Goal: Task Accomplishment & Management: Manage account settings

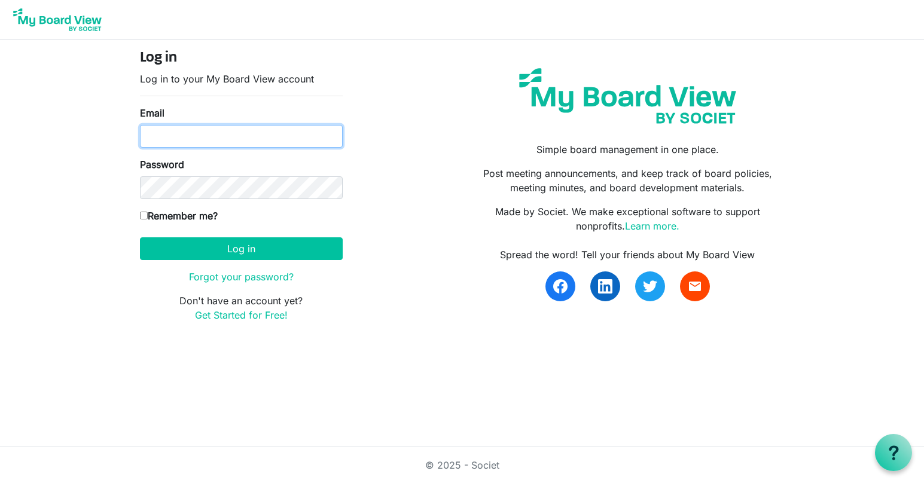
type input "[EMAIL_ADDRESS][DOMAIN_NAME]"
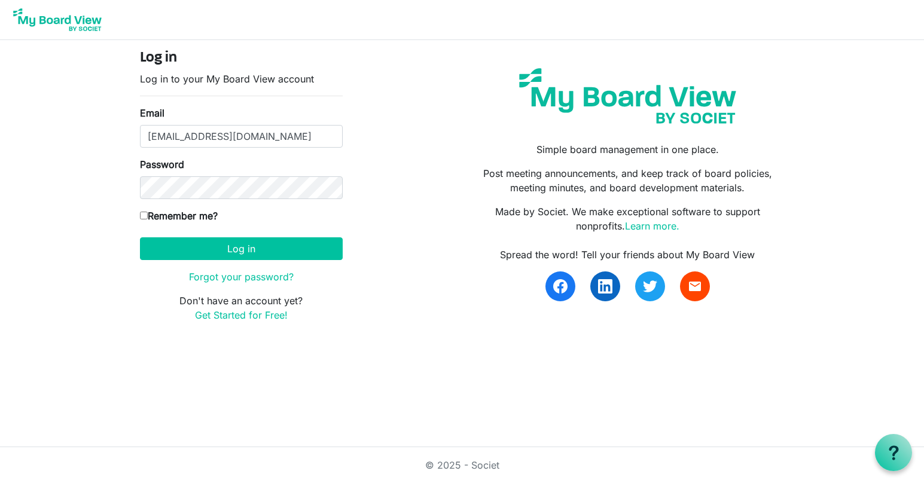
click at [141, 211] on label "Remember me?" at bounding box center [179, 216] width 78 height 14
click at [141, 212] on input "Remember me?" at bounding box center [144, 216] width 8 height 8
checkbox input "true"
click at [193, 248] on button "Log in" at bounding box center [241, 248] width 203 height 23
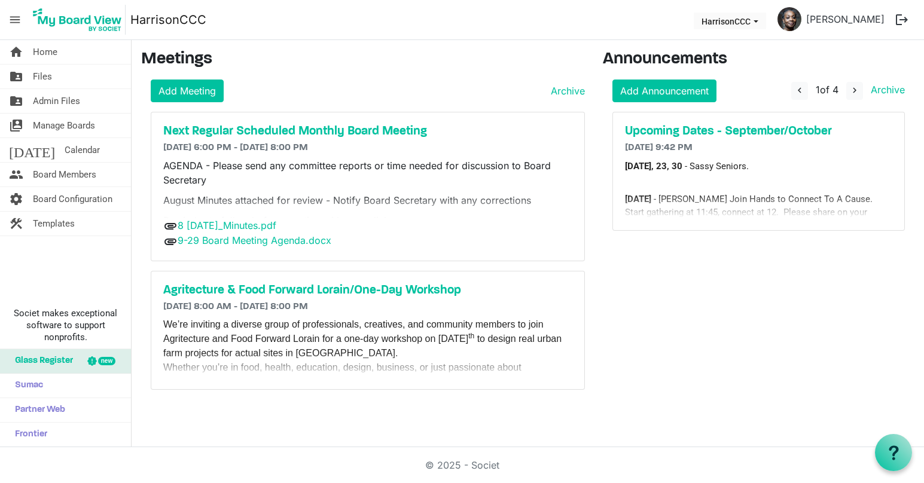
click at [193, 248] on div "attachment 9-29 Board Meeting Agenda.docx" at bounding box center [367, 241] width 409 height 16
click at [41, 79] on span "Files" at bounding box center [42, 77] width 19 height 24
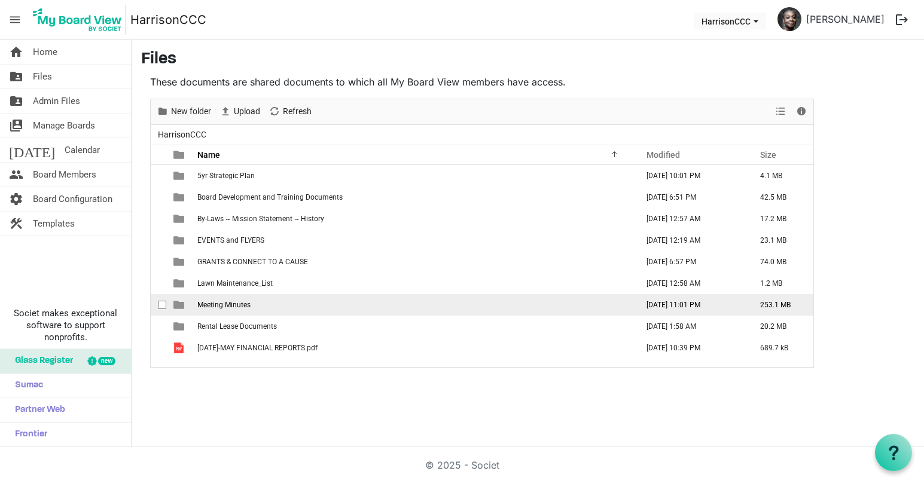
click at [237, 308] on span "Meeting Minutes" at bounding box center [223, 305] width 53 height 8
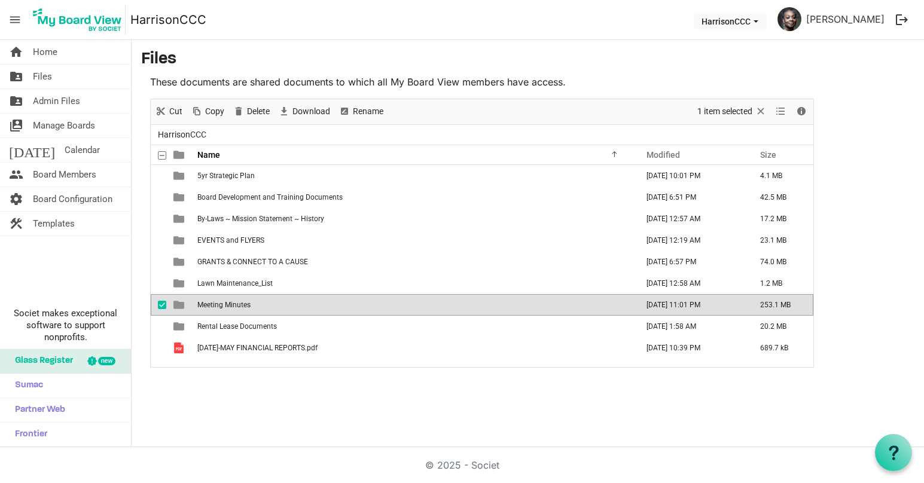
click at [237, 308] on span "Meeting Minutes" at bounding box center [223, 305] width 53 height 8
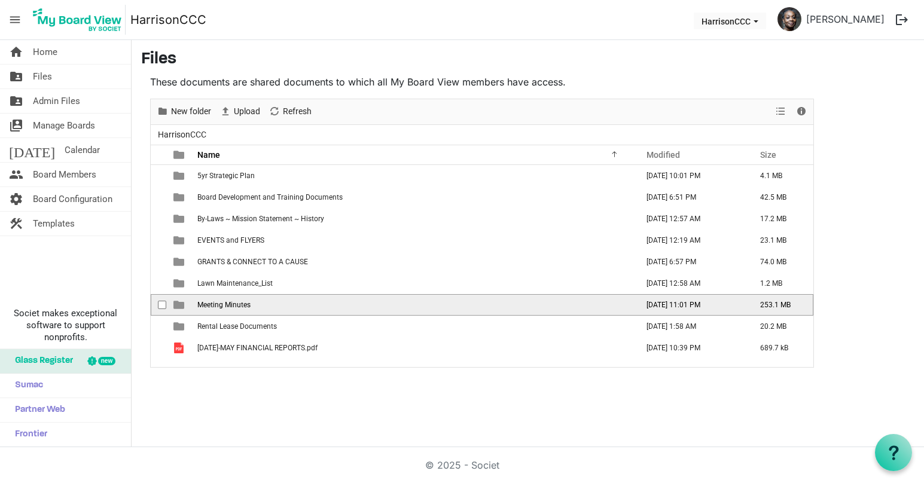
click at [237, 308] on span "Meeting Minutes" at bounding box center [223, 305] width 53 height 8
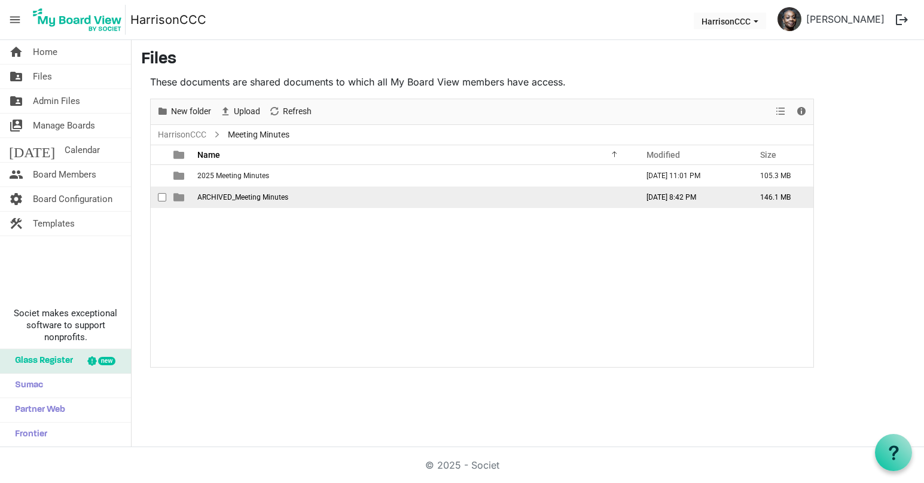
click at [252, 202] on td "ARCHIVED_Meeting Minutes" at bounding box center [414, 198] width 440 height 22
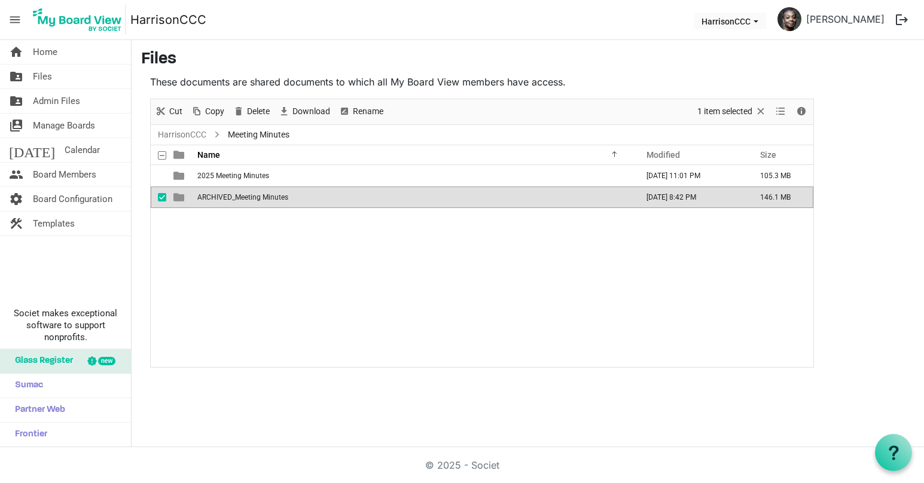
click at [252, 202] on td "ARCHIVED_Meeting Minutes" at bounding box center [414, 198] width 440 height 22
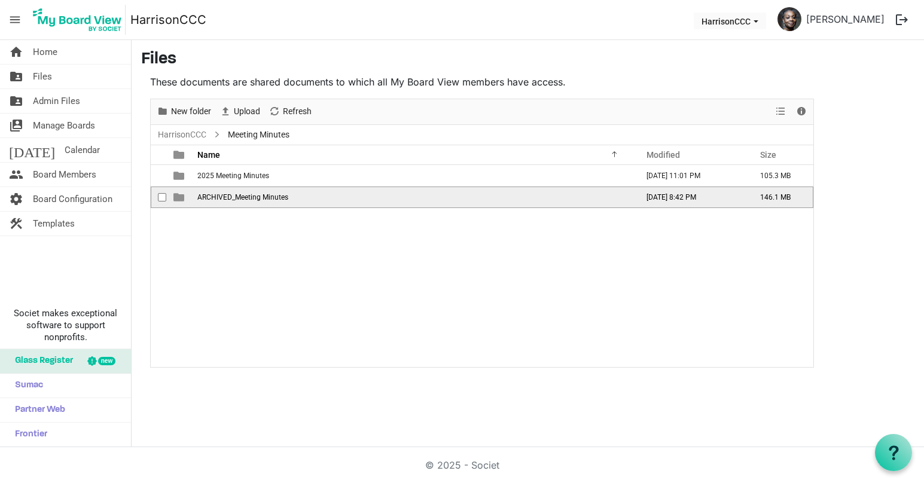
click at [252, 202] on td "ARCHIVED_Meeting Minutes" at bounding box center [414, 198] width 440 height 22
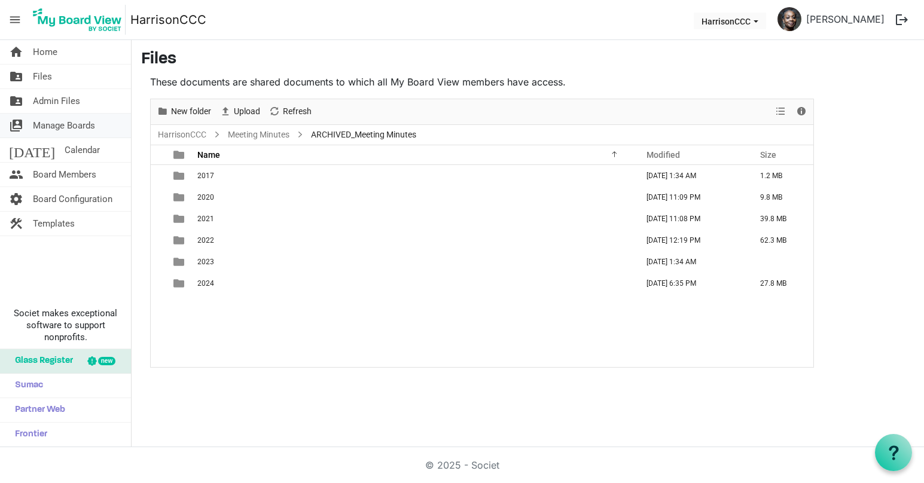
click at [84, 125] on span "Manage Boards" at bounding box center [64, 126] width 62 height 24
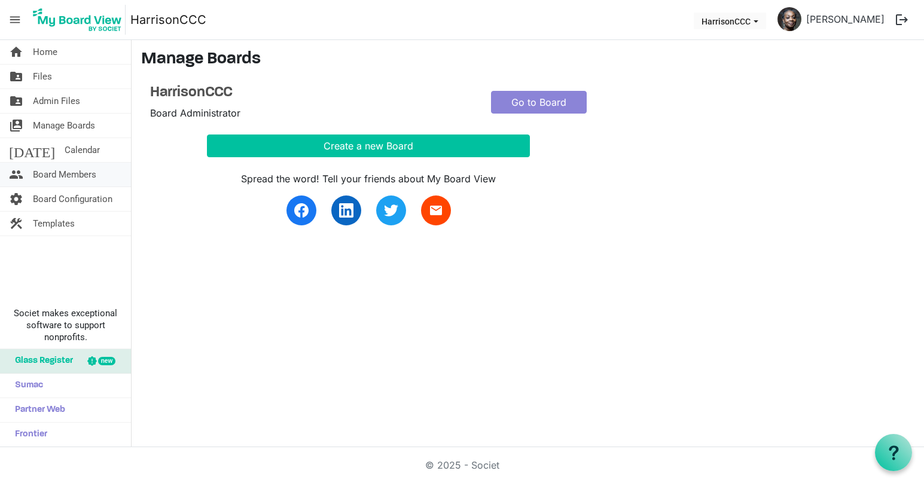
click at [75, 179] on span "Board Members" at bounding box center [64, 175] width 63 height 24
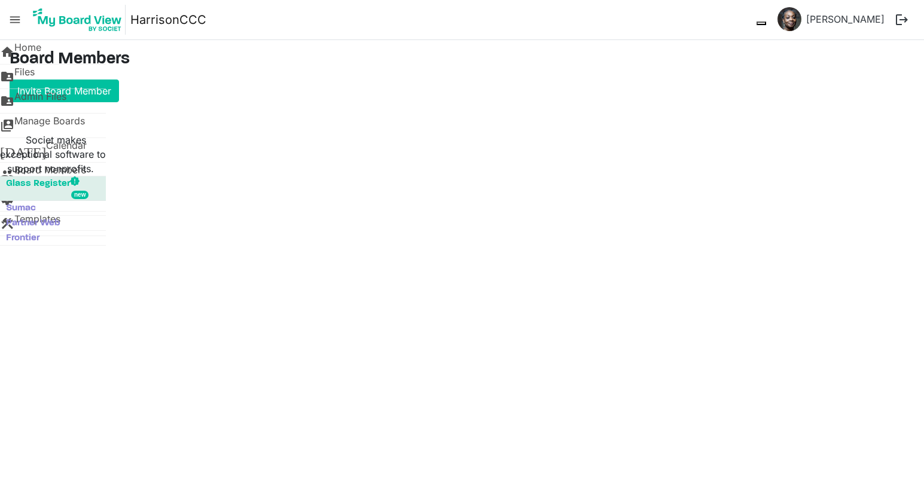
type input "true"
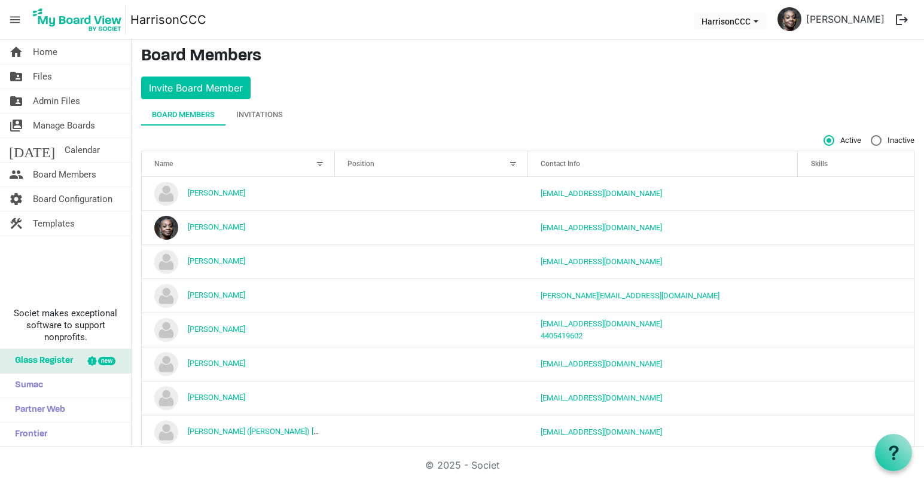
scroll to position [1, 0]
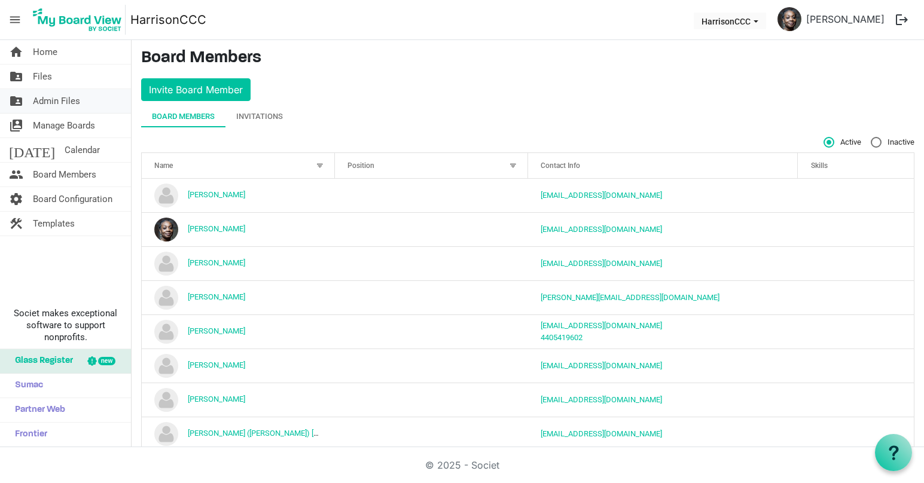
click at [63, 107] on span "Admin Files" at bounding box center [56, 101] width 47 height 24
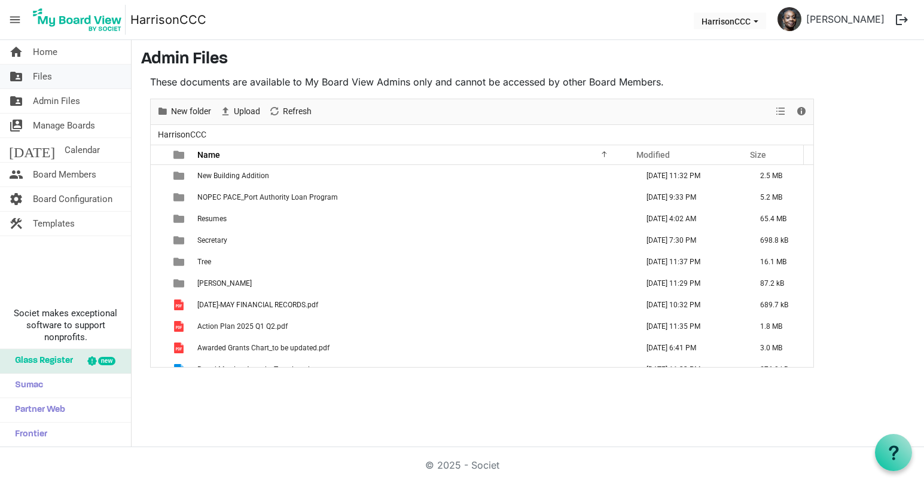
click at [81, 78] on link "folder_shared Files" at bounding box center [65, 77] width 131 height 24
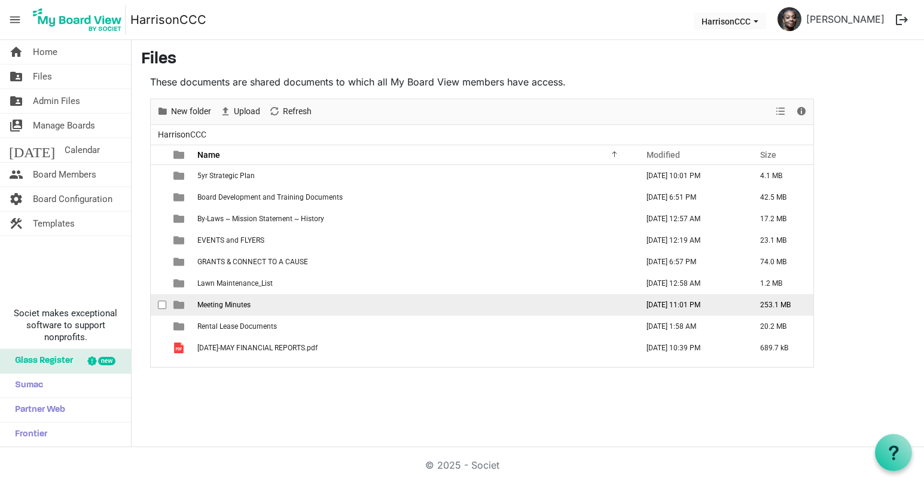
click at [221, 301] on span "Meeting Minutes" at bounding box center [223, 305] width 53 height 8
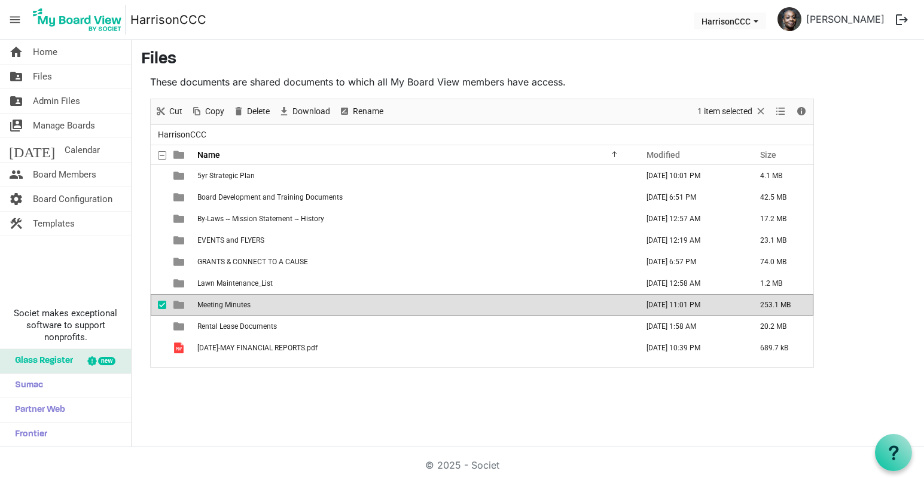
click at [221, 301] on span "Meeting Minutes" at bounding box center [223, 305] width 53 height 8
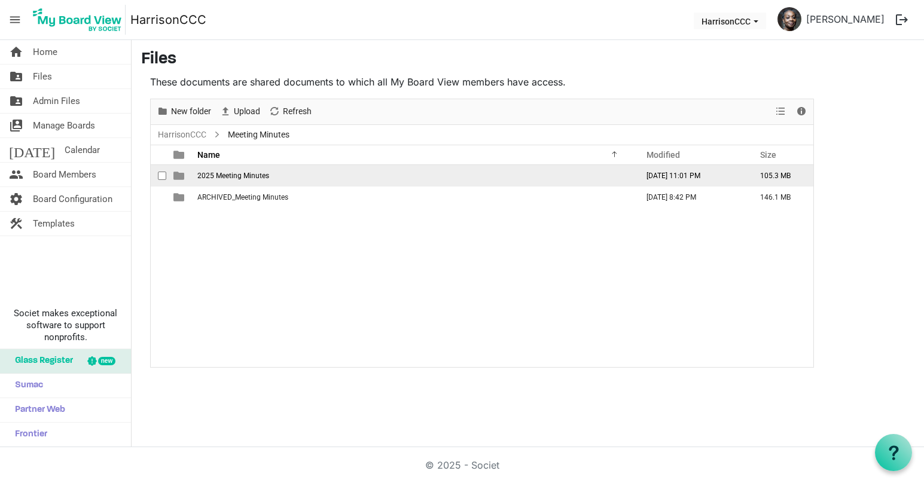
click at [252, 179] on span "2025 Meeting Minutes" at bounding box center [233, 176] width 72 height 8
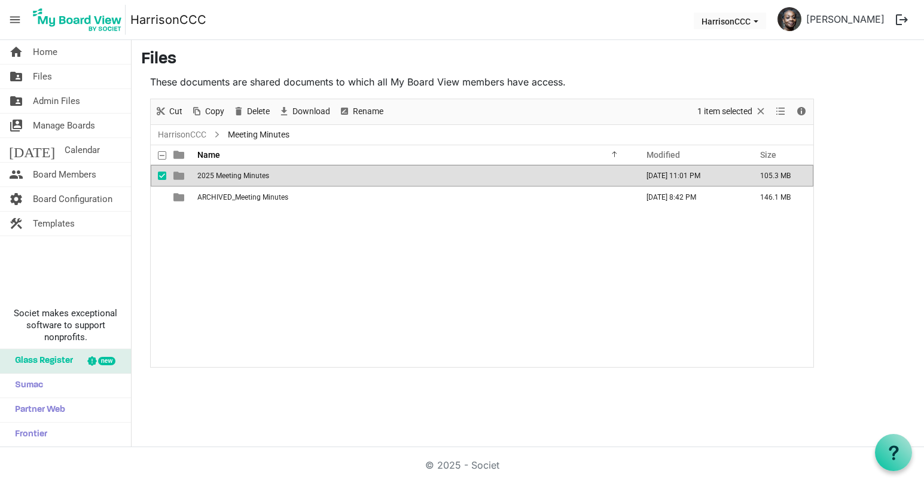
click at [252, 179] on span "2025 Meeting Minutes" at bounding box center [233, 176] width 72 height 8
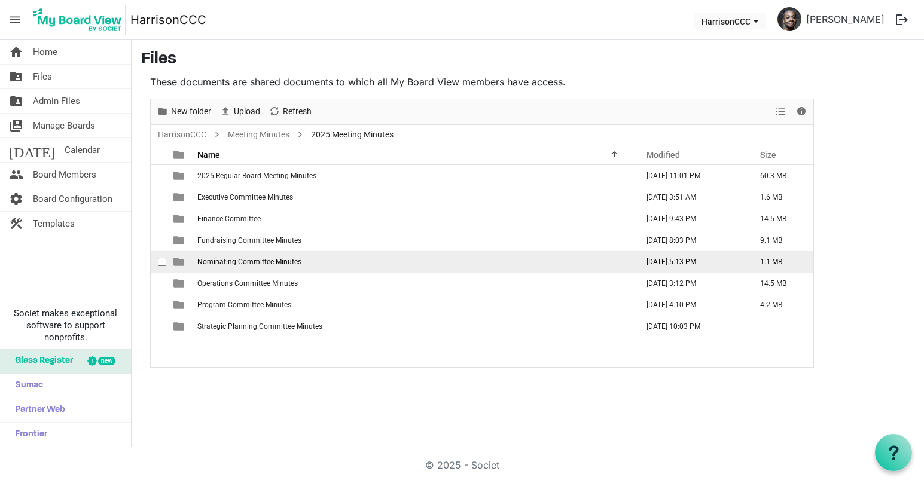
click at [298, 263] on span "Nominating Committee Minutes" at bounding box center [249, 262] width 104 height 8
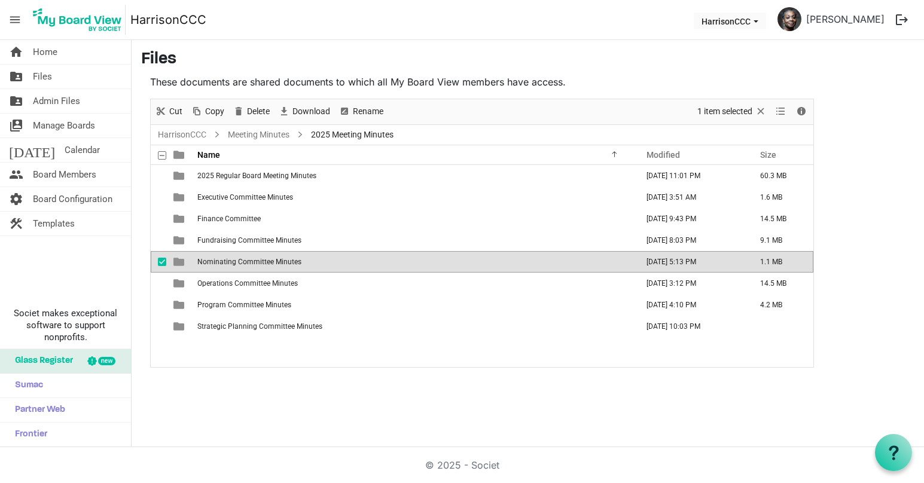
click at [298, 263] on span "Nominating Committee Minutes" at bounding box center [249, 262] width 104 height 8
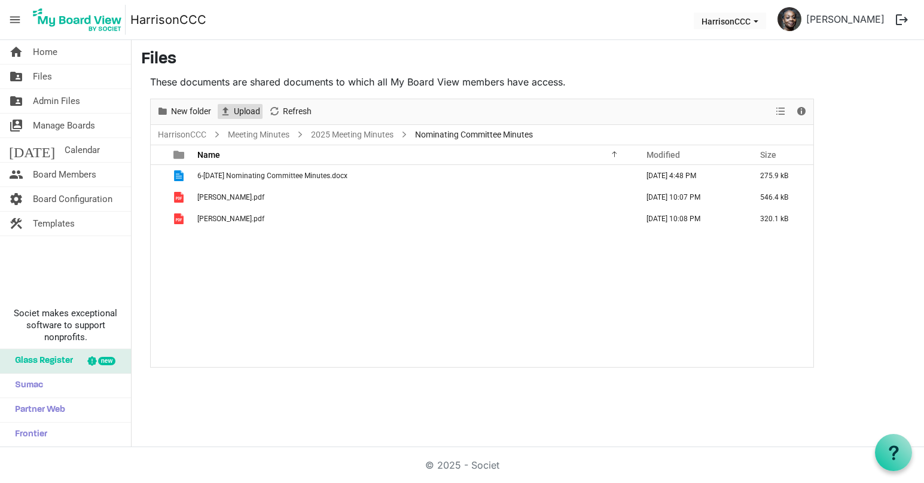
click at [253, 115] on span "Upload" at bounding box center [247, 111] width 29 height 15
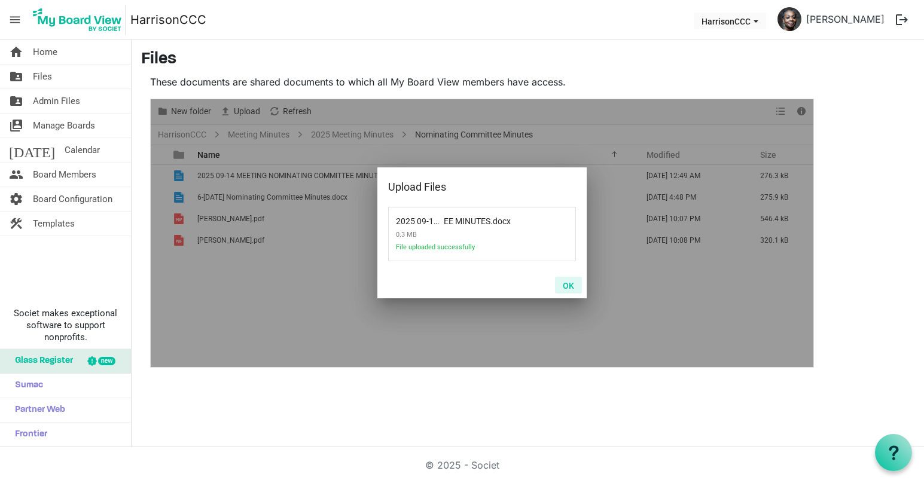
click at [566, 291] on button "OK" at bounding box center [568, 285] width 27 height 17
